Goal: Information Seeking & Learning: Compare options

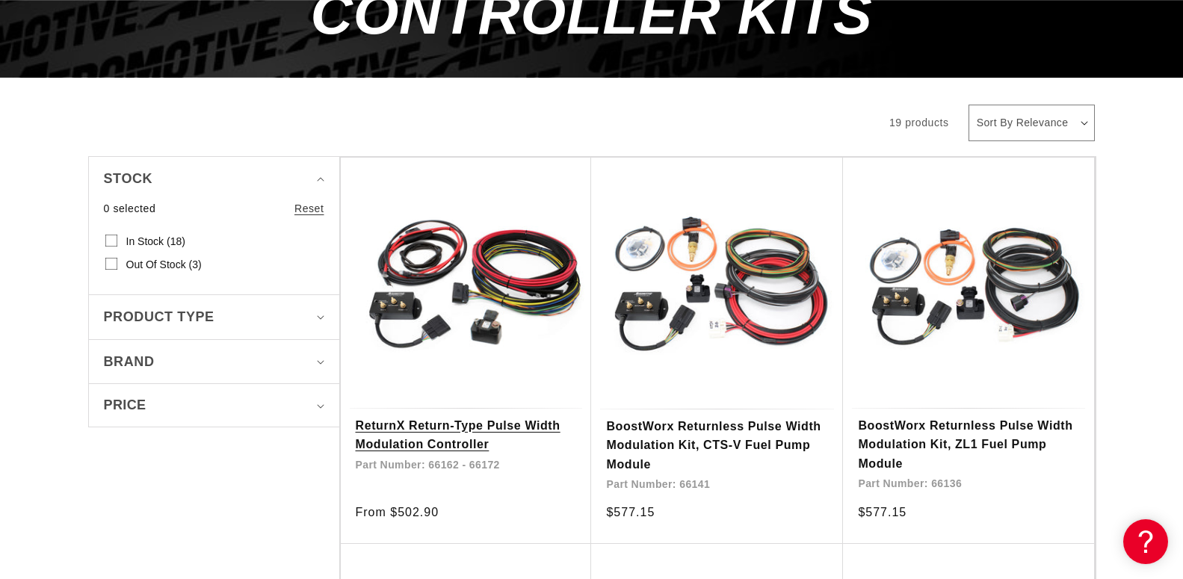
scroll to position [0, 1895]
click at [426, 416] on link "ReturnX Return-Type Pulse Width Modulation Controller" at bounding box center [466, 435] width 221 height 38
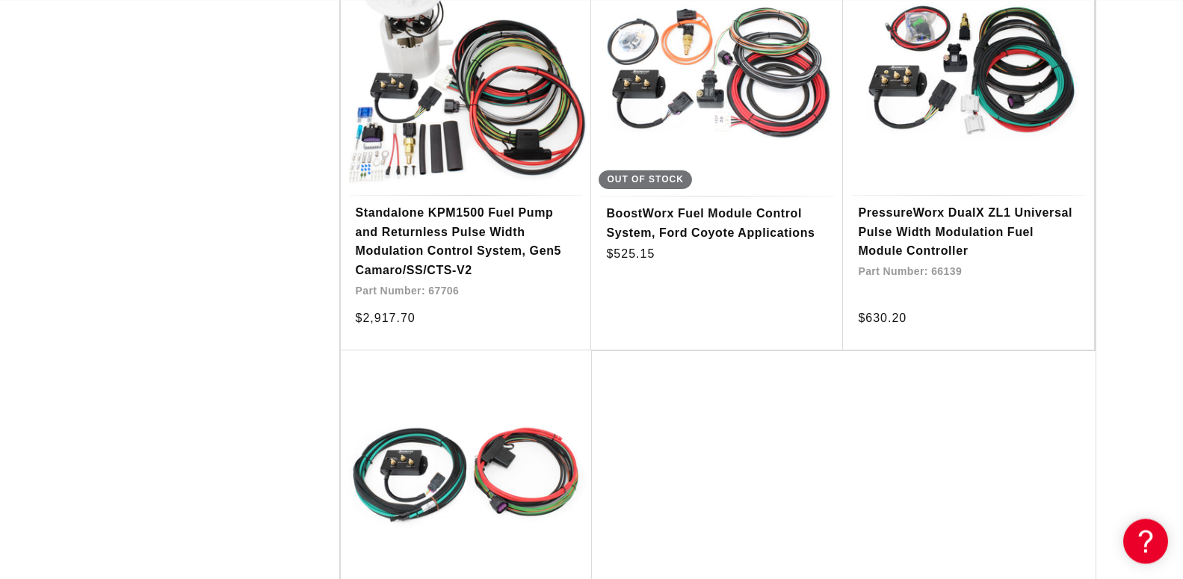
scroll to position [2592, 0]
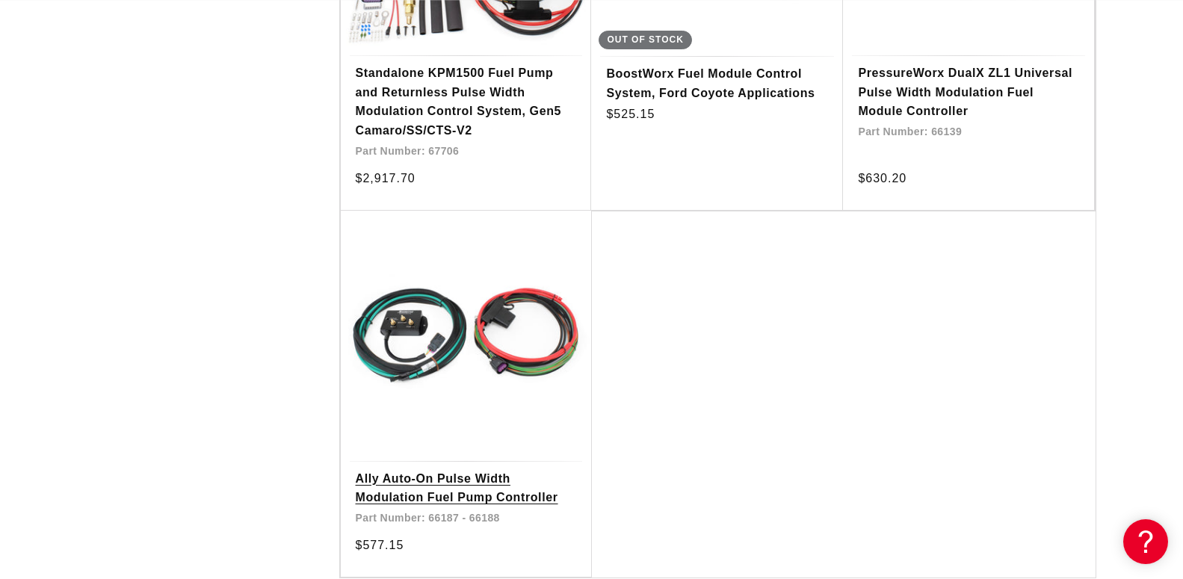
click at [471, 469] on link "Ally Auto-On Pulse Width Modulation Fuel Pump Controller" at bounding box center [466, 488] width 221 height 38
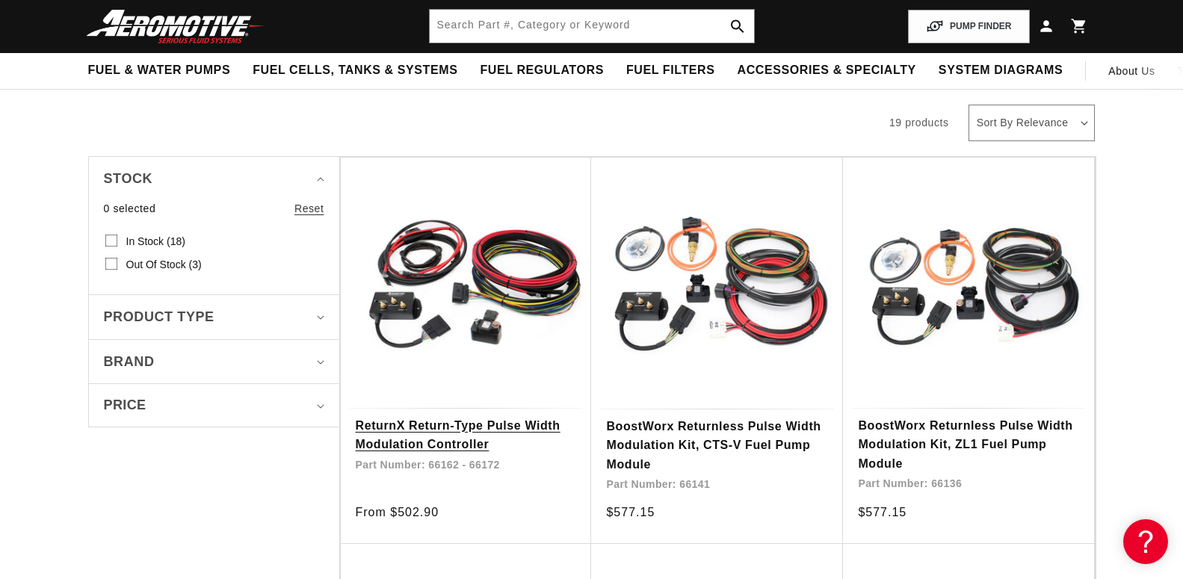
scroll to position [0, 948]
click at [518, 416] on link "ReturnX Return-Type Pulse Width Modulation Controller" at bounding box center [466, 435] width 221 height 38
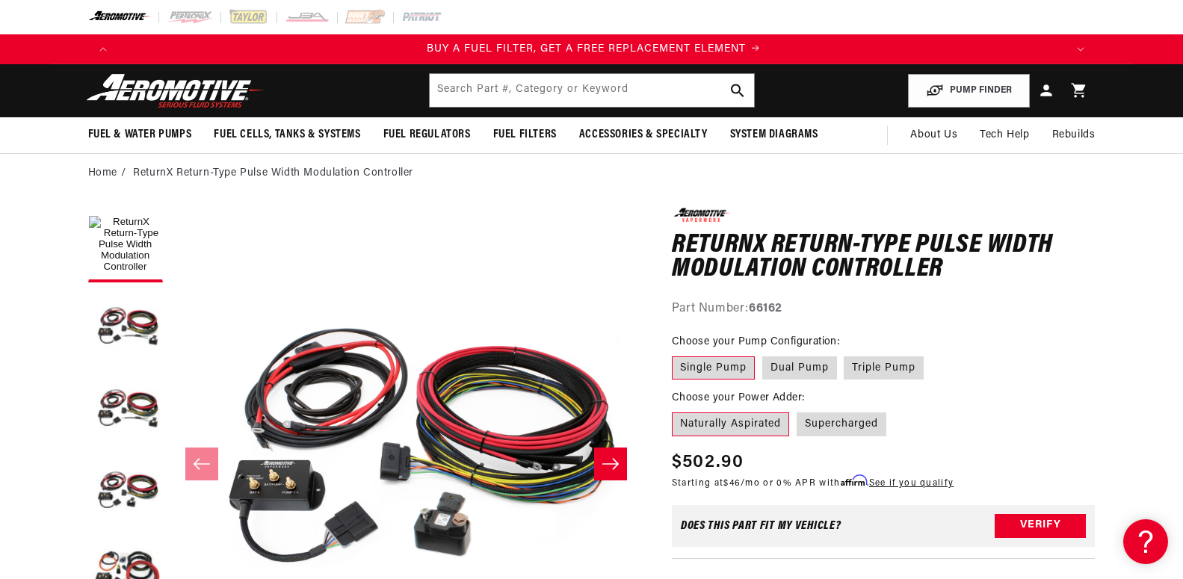
scroll to position [0, 948]
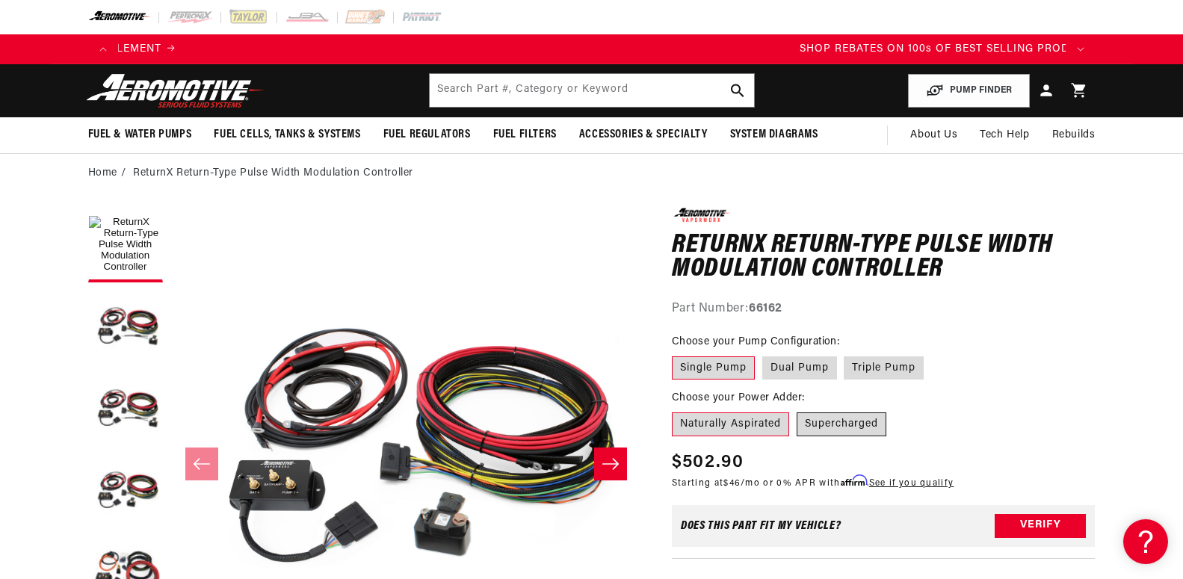
click at [849, 421] on label "Supercharged" at bounding box center [842, 425] width 90 height 24
click at [798, 410] on input "Supercharged" at bounding box center [797, 410] width 1 height 1
radio input "true"
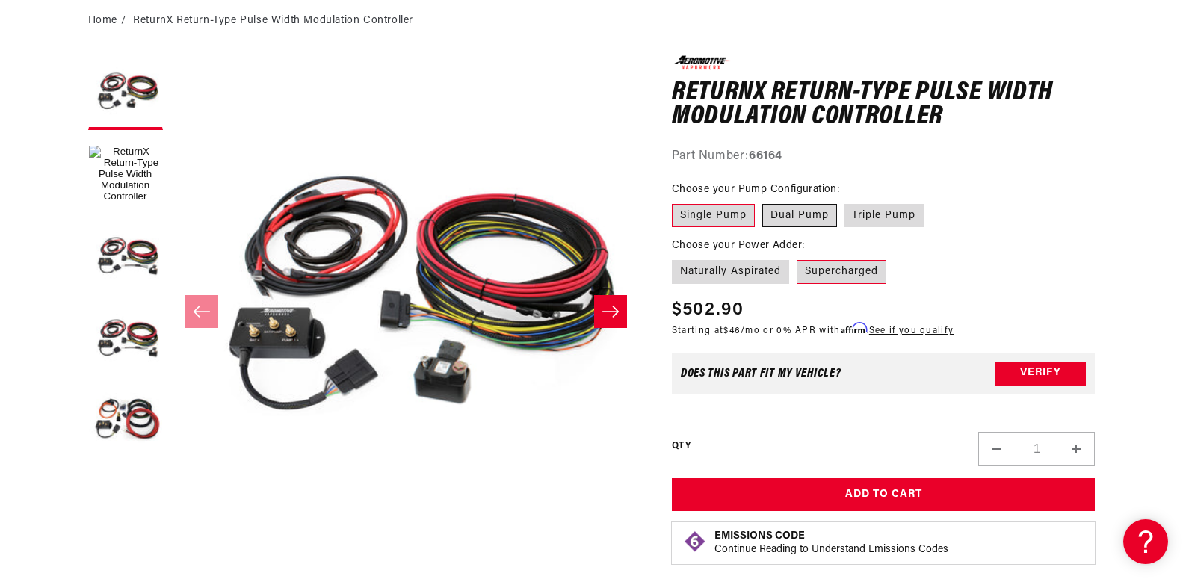
click at [786, 212] on label "Dual Pump" at bounding box center [799, 216] width 75 height 24
click at [763, 202] on input "Dual Pump" at bounding box center [762, 201] width 1 height 1
radio input "true"
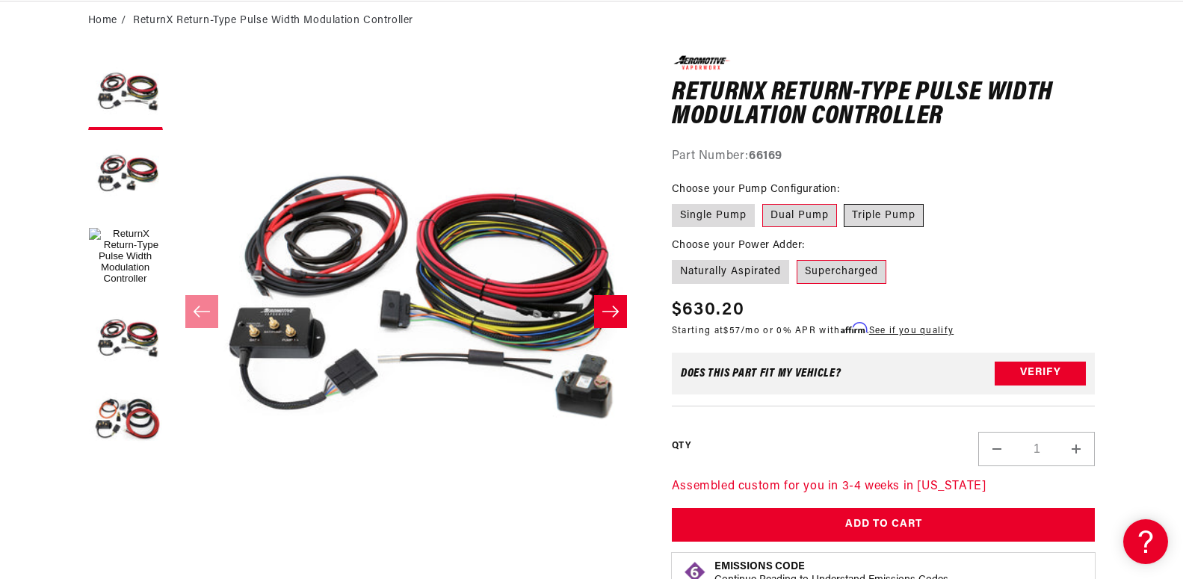
click at [886, 213] on label "Triple Pump" at bounding box center [884, 216] width 80 height 24
click at [845, 202] on input "Triple Pump" at bounding box center [845, 201] width 1 height 1
radio input "true"
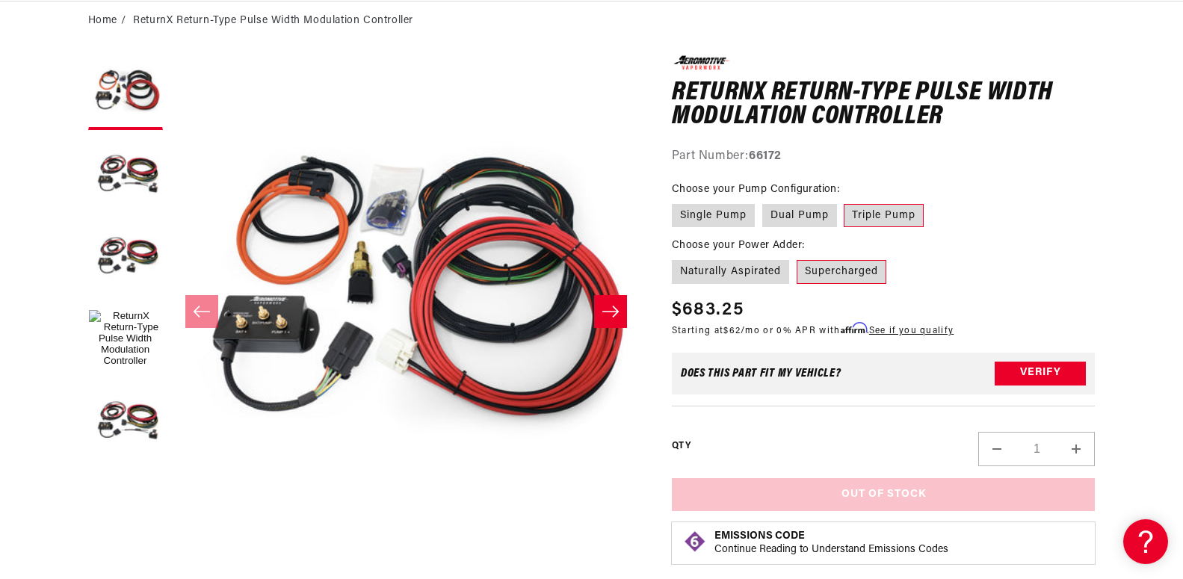
scroll to position [0, 948]
click at [708, 214] on label "Single Pump" at bounding box center [713, 216] width 83 height 24
click at [676, 202] on input "Single Pump" at bounding box center [676, 201] width 1 height 1
radio input "true"
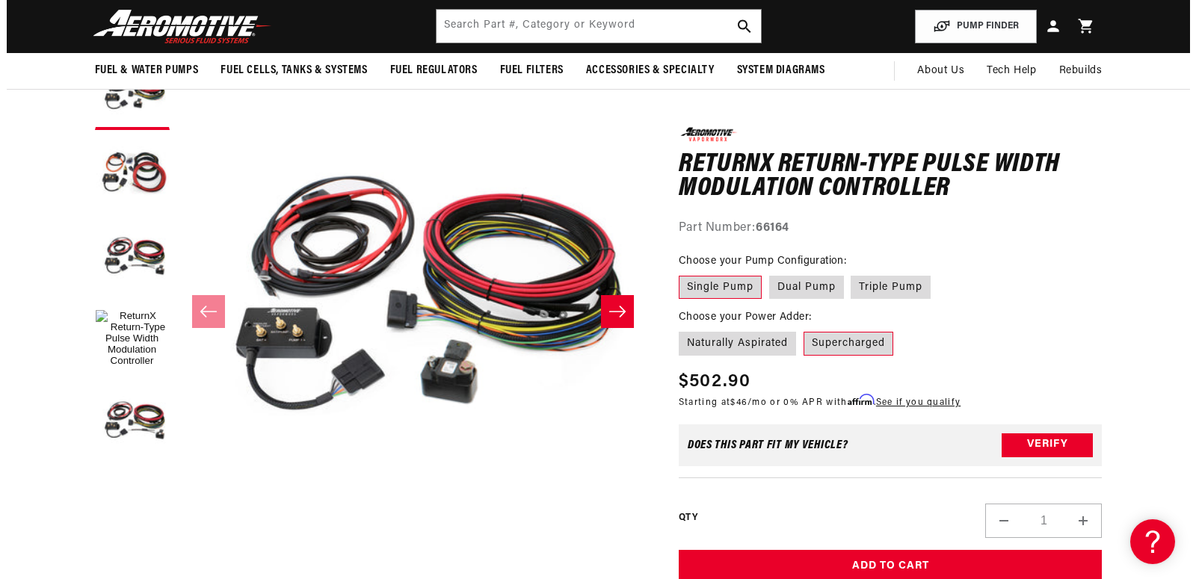
scroll to position [0, 2843]
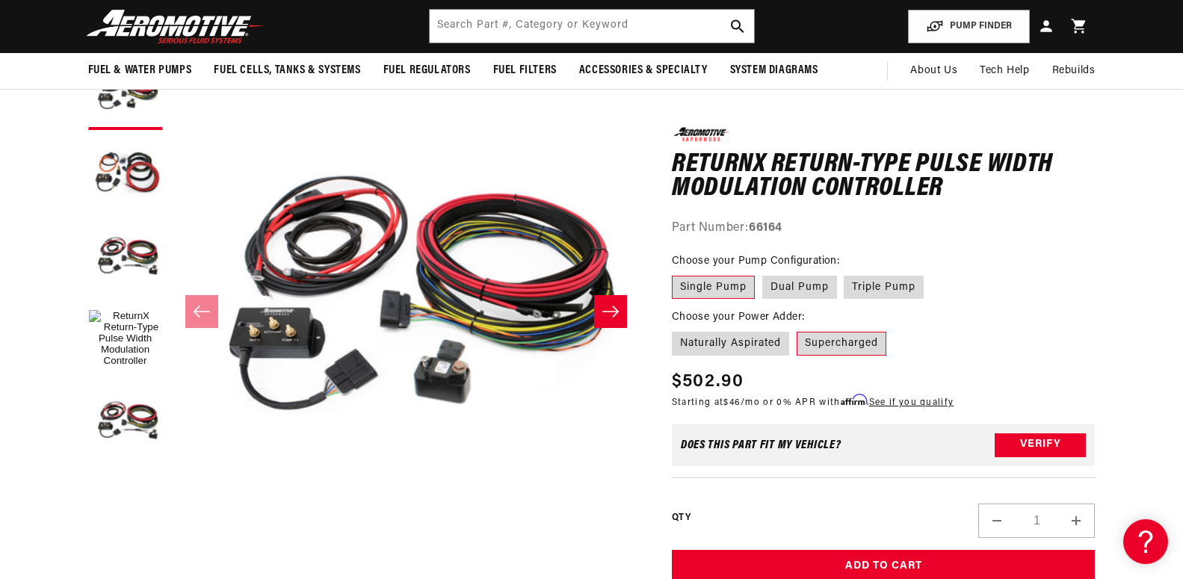
click at [170, 528] on button "Open media 4 in modal" at bounding box center [170, 528] width 0 height 0
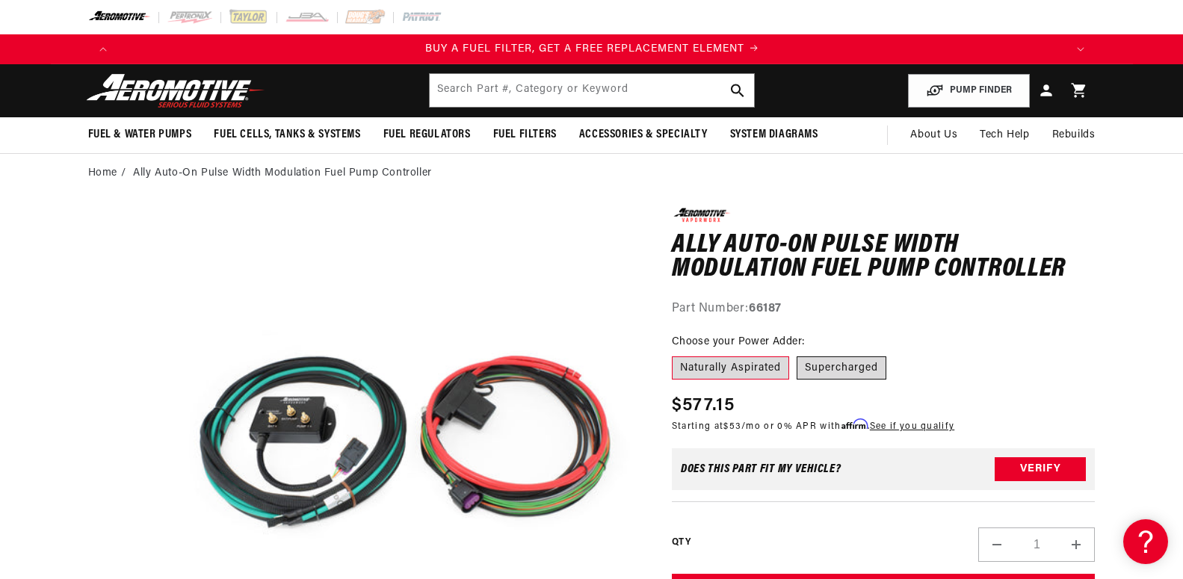
click at [843, 364] on label "Supercharged" at bounding box center [842, 369] width 90 height 24
click at [798, 354] on input "Supercharged" at bounding box center [797, 354] width 1 height 1
radio input "true"
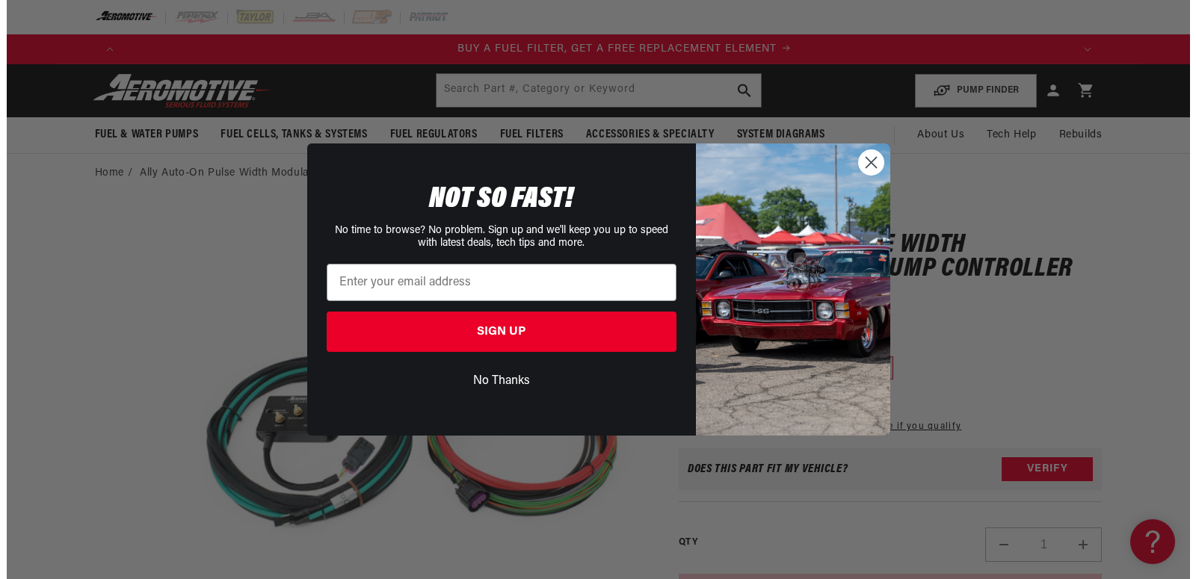
scroll to position [0, 948]
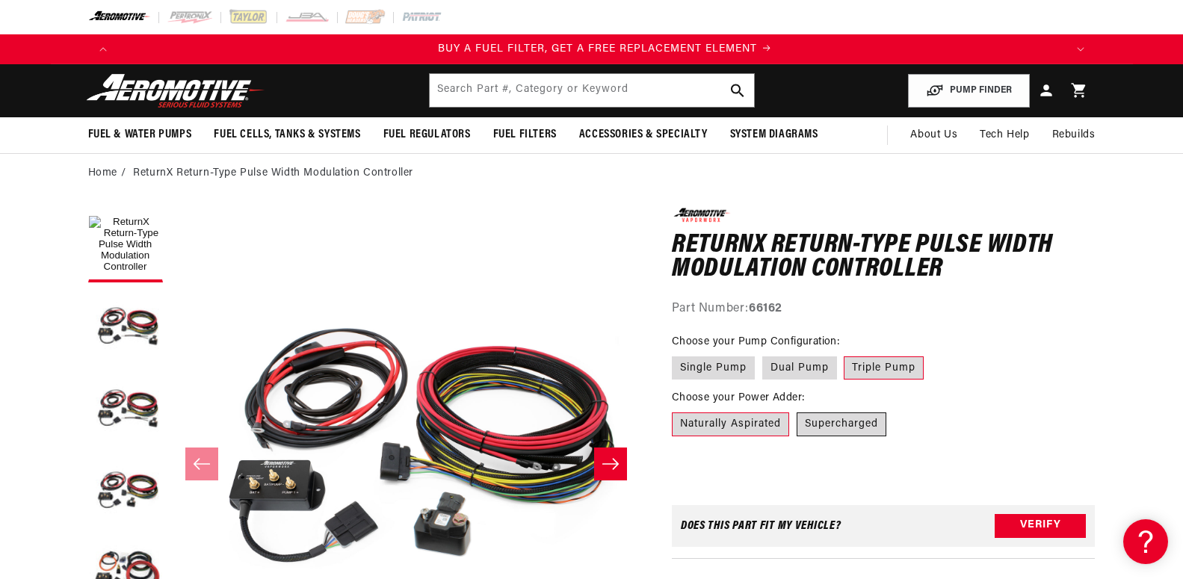
click at [836, 424] on label "Supercharged" at bounding box center [842, 425] width 90 height 24
click at [798, 410] on input "Supercharged" at bounding box center [797, 410] width 1 height 1
radio input "true"
